Goal: Information Seeking & Learning: Check status

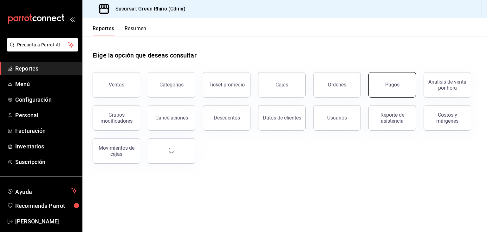
click at [394, 91] on button "Pagos" at bounding box center [393, 84] width 48 height 25
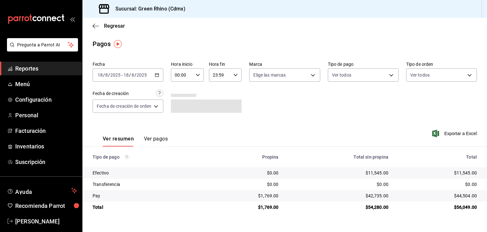
drag, startPoint x: 458, startPoint y: 206, endPoint x: 462, endPoint y: 208, distance: 4.3
click at [462, 208] on div "$56,049.00" at bounding box center [438, 207] width 78 height 6
click at [464, 210] on div "$56,049.00" at bounding box center [438, 207] width 78 height 6
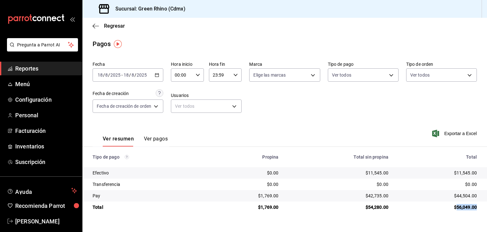
click at [464, 210] on div "$56,049.00" at bounding box center [438, 207] width 78 height 6
click at [466, 207] on div "$56,049.00" at bounding box center [438, 207] width 78 height 6
click at [109, 25] on span "Regresar" at bounding box center [114, 26] width 21 height 6
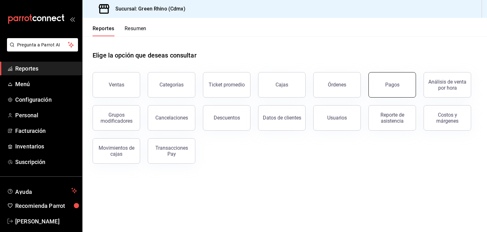
click at [412, 84] on button "Pagos" at bounding box center [393, 84] width 48 height 25
